Goal: Find specific page/section

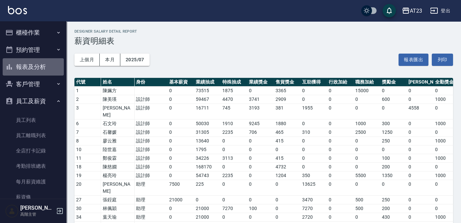
click at [41, 63] on button "報表及分析" at bounding box center [33, 66] width 61 height 17
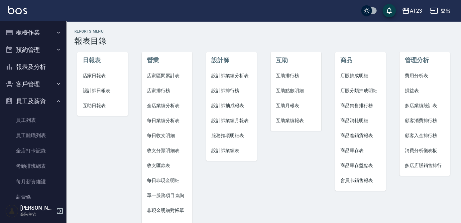
click at [414, 91] on span "損益表" at bounding box center [425, 90] width 40 height 7
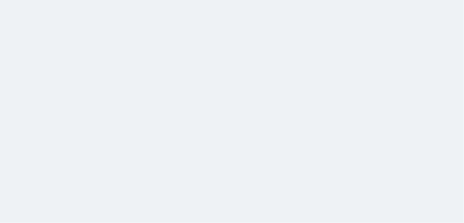
click at [304, 0] on html at bounding box center [232, 0] width 464 height 0
click at [72, 0] on html at bounding box center [232, 0] width 464 height 0
click at [121, 0] on html at bounding box center [232, 0] width 464 height 0
drag, startPoint x: 126, startPoint y: 134, endPoint x: 127, endPoint y: 147, distance: 13.7
click at [127, 0] on html at bounding box center [232, 0] width 464 height 0
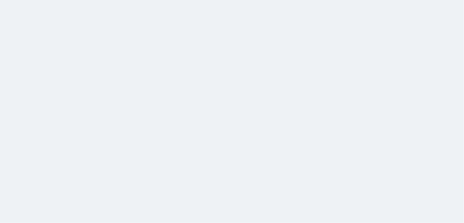
drag, startPoint x: 129, startPoint y: 134, endPoint x: 128, endPoint y: 151, distance: 17.3
click at [128, 0] on html at bounding box center [232, 0] width 464 height 0
drag, startPoint x: 128, startPoint y: 136, endPoint x: 128, endPoint y: 152, distance: 16.6
click at [128, 0] on html at bounding box center [232, 0] width 464 height 0
drag, startPoint x: 226, startPoint y: 157, endPoint x: 227, endPoint y: 166, distance: 9.0
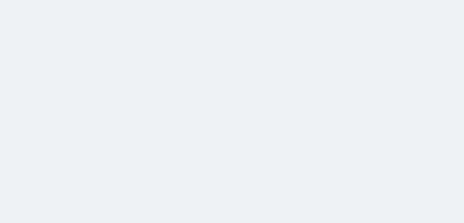
click at [227, 0] on html at bounding box center [232, 0] width 464 height 0
drag, startPoint x: 151, startPoint y: 58, endPoint x: 155, endPoint y: 82, distance: 23.9
click at [155, 0] on html at bounding box center [232, 0] width 464 height 0
drag, startPoint x: 151, startPoint y: 66, endPoint x: 172, endPoint y: 85, distance: 27.8
click at [172, 0] on html at bounding box center [232, 0] width 464 height 0
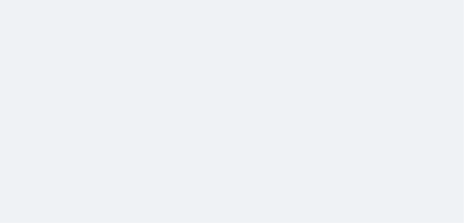
drag, startPoint x: 124, startPoint y: 134, endPoint x: 133, endPoint y: 150, distance: 18.3
click at [133, 0] on html at bounding box center [232, 0] width 464 height 0
